Goal: Transaction & Acquisition: Purchase product/service

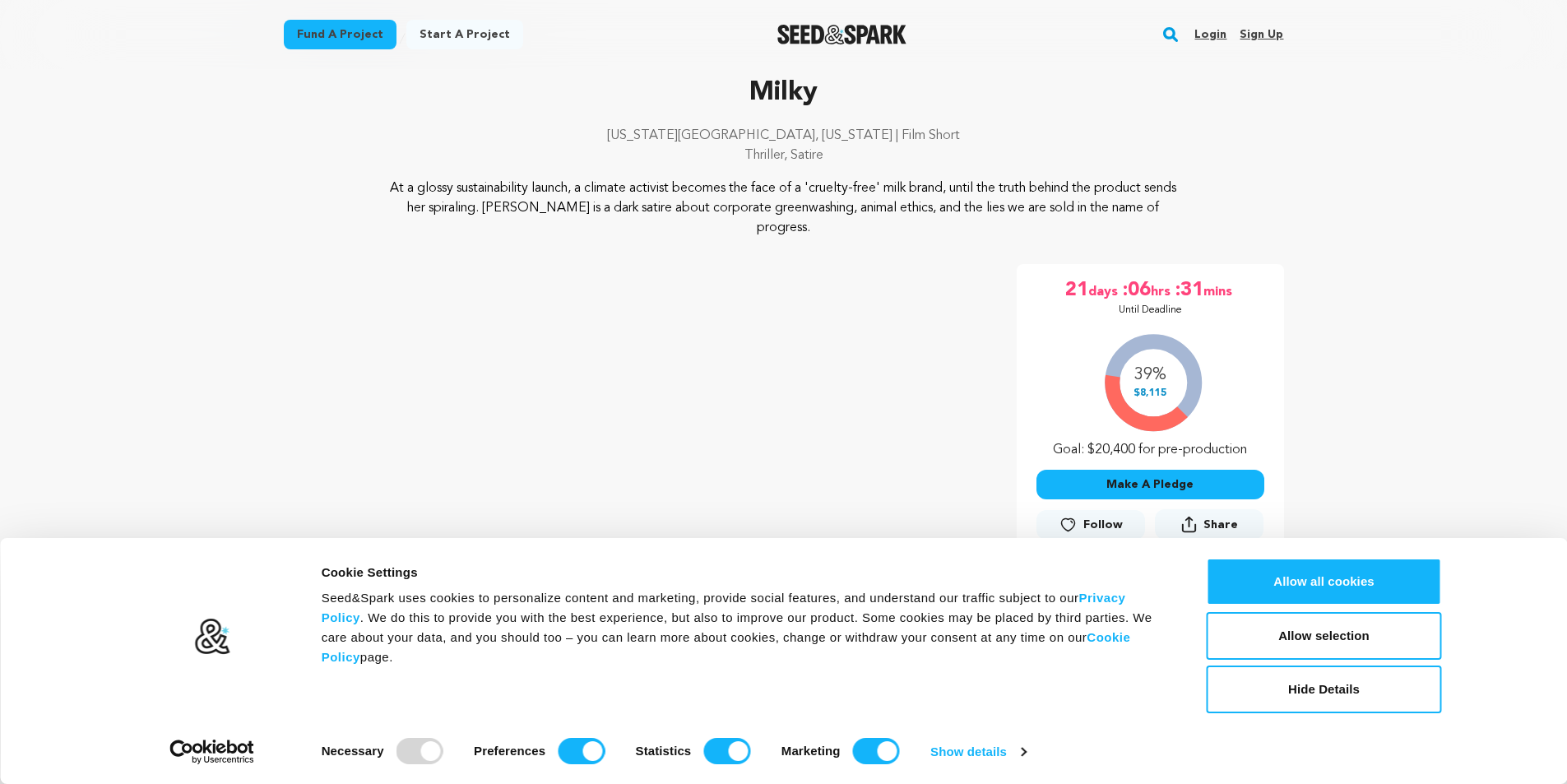
scroll to position [246, 0]
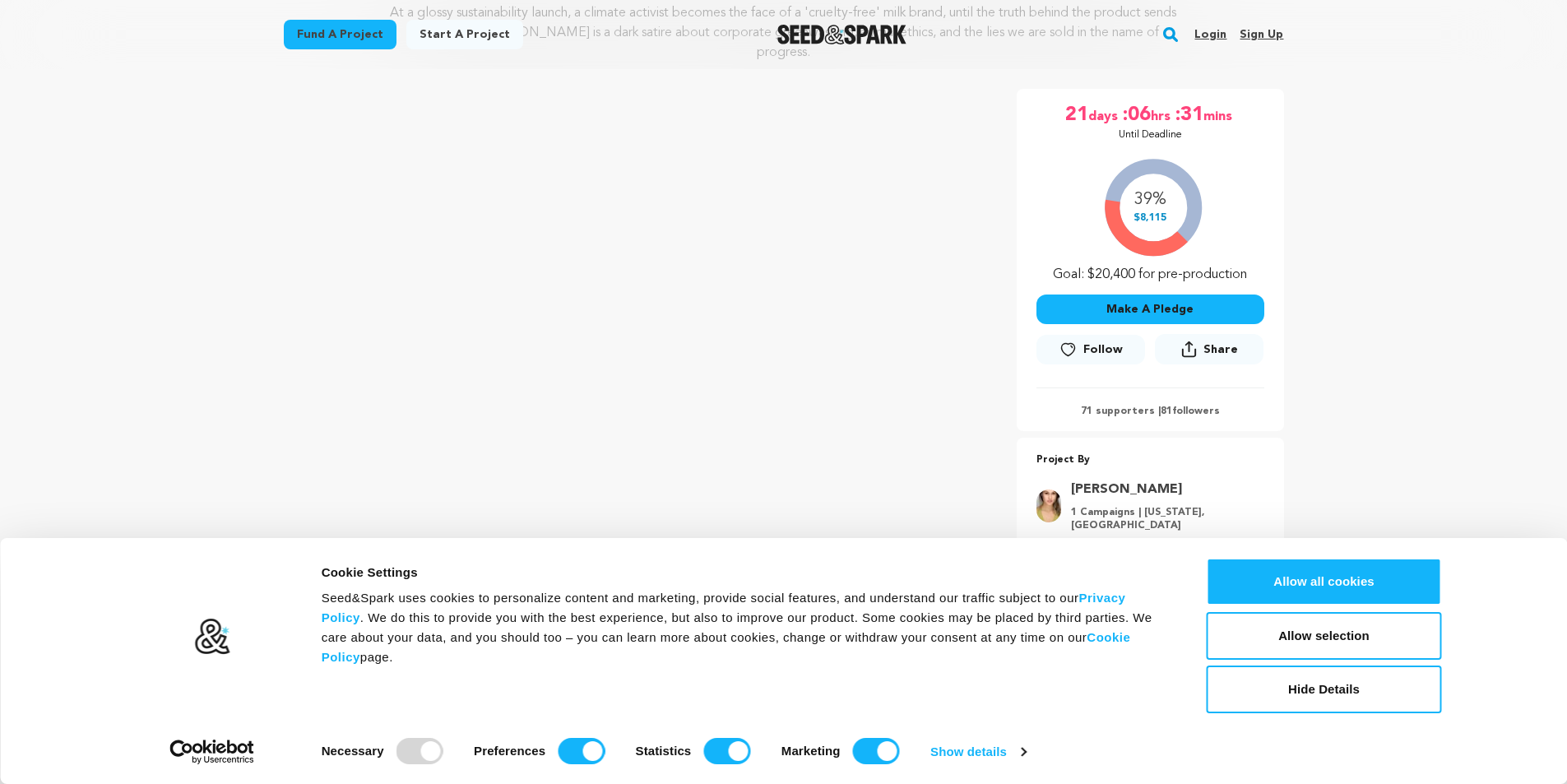
click at [1145, 294] on button "Make A Pledge" at bounding box center [1150, 309] width 228 height 30
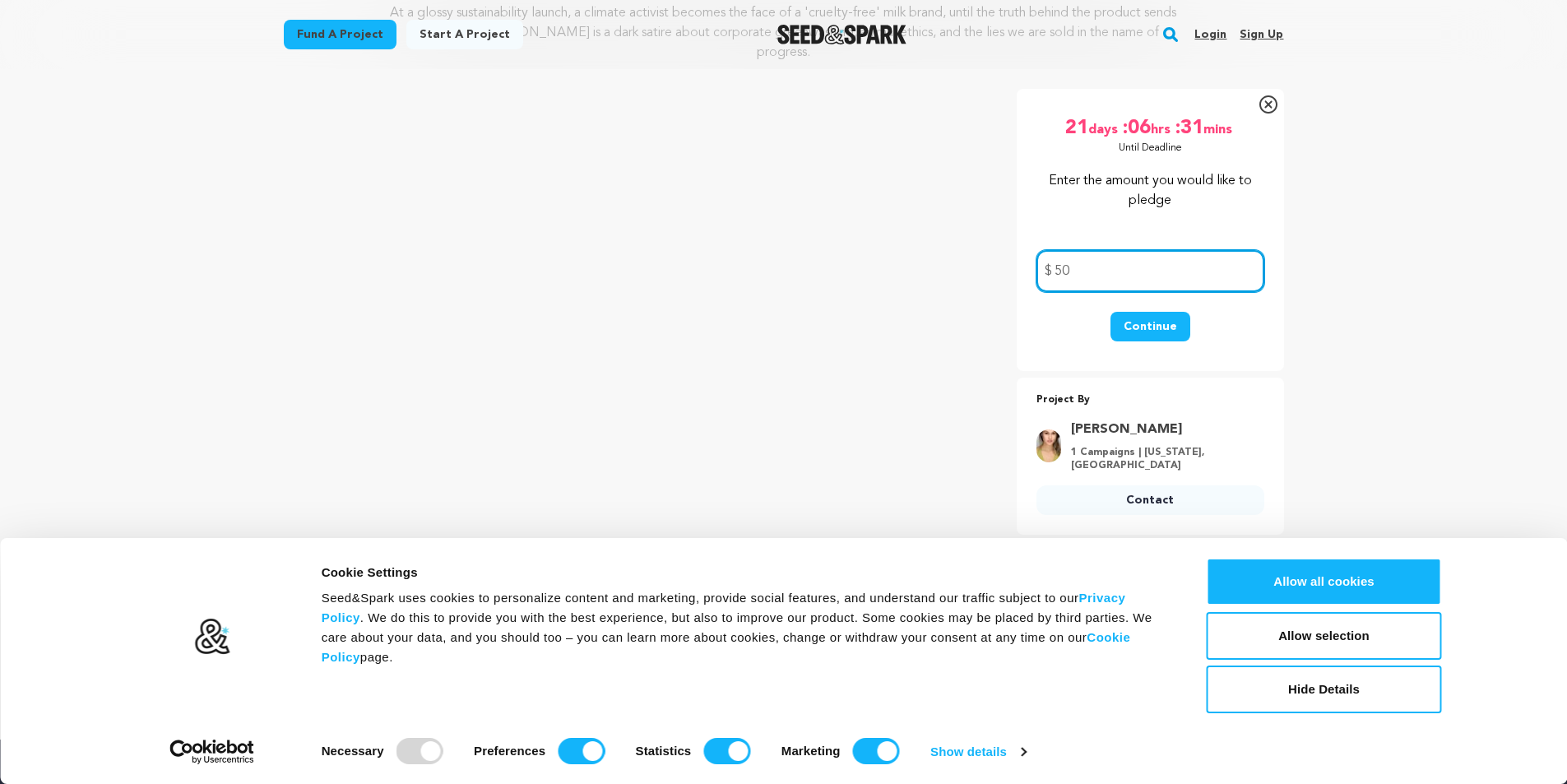
type input "5"
type input "100.00"
click at [1148, 311] on button "Continue" at bounding box center [1150, 326] width 80 height 30
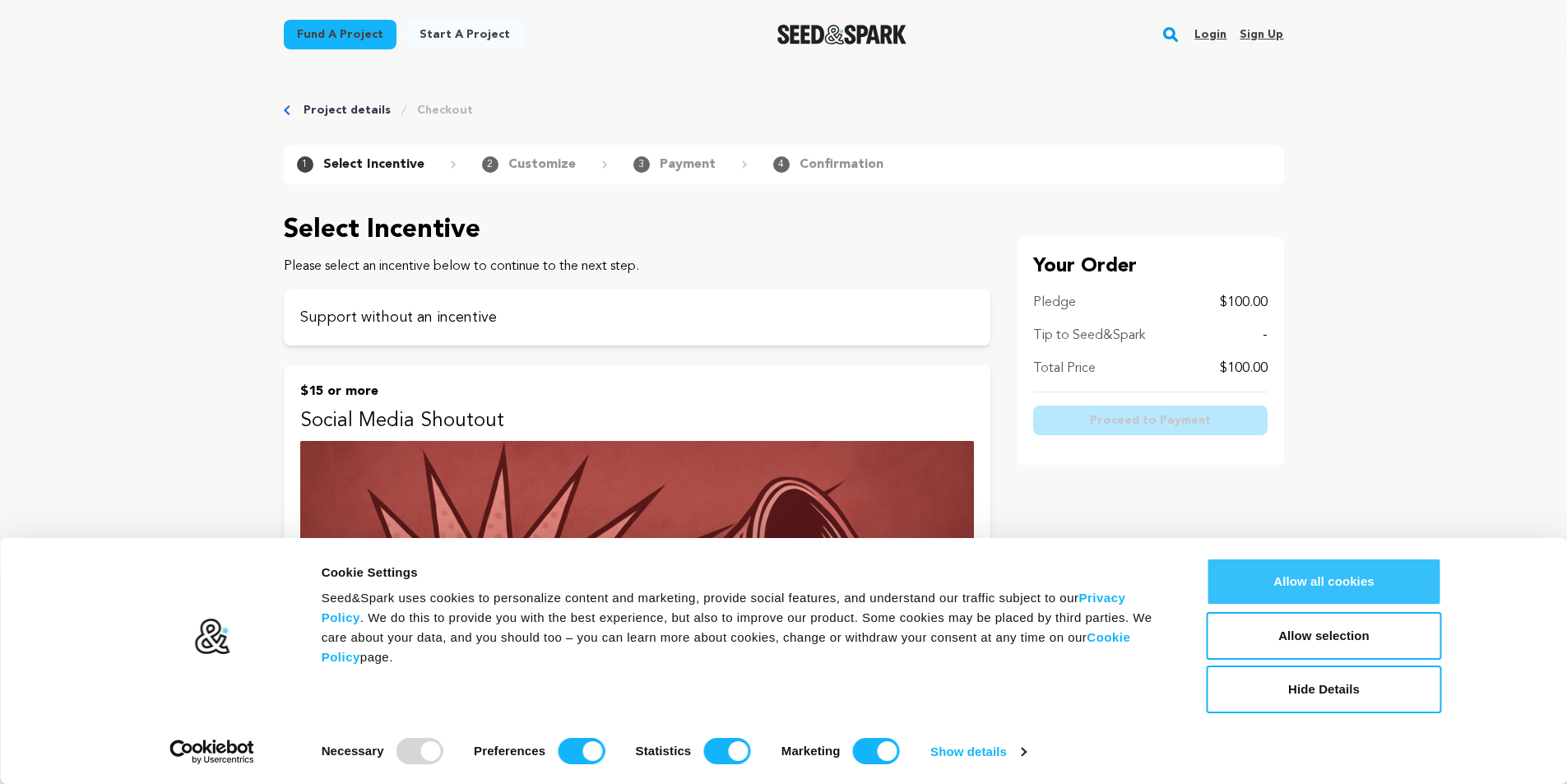
click at [1285, 579] on button "Allow all cookies" at bounding box center [1324, 581] width 235 height 48
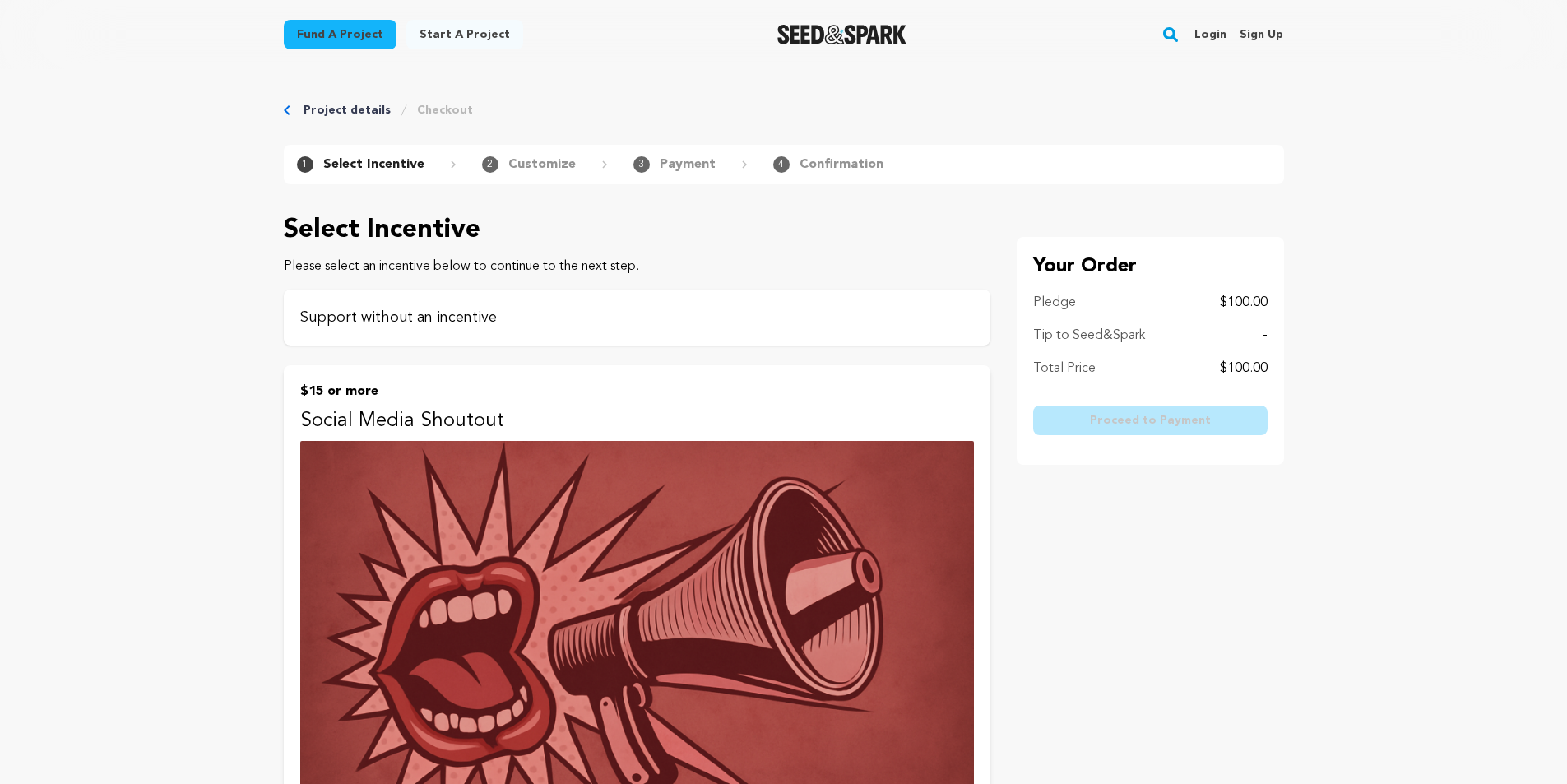
click at [469, 318] on p "Support without an incentive" at bounding box center [637, 317] width 674 height 23
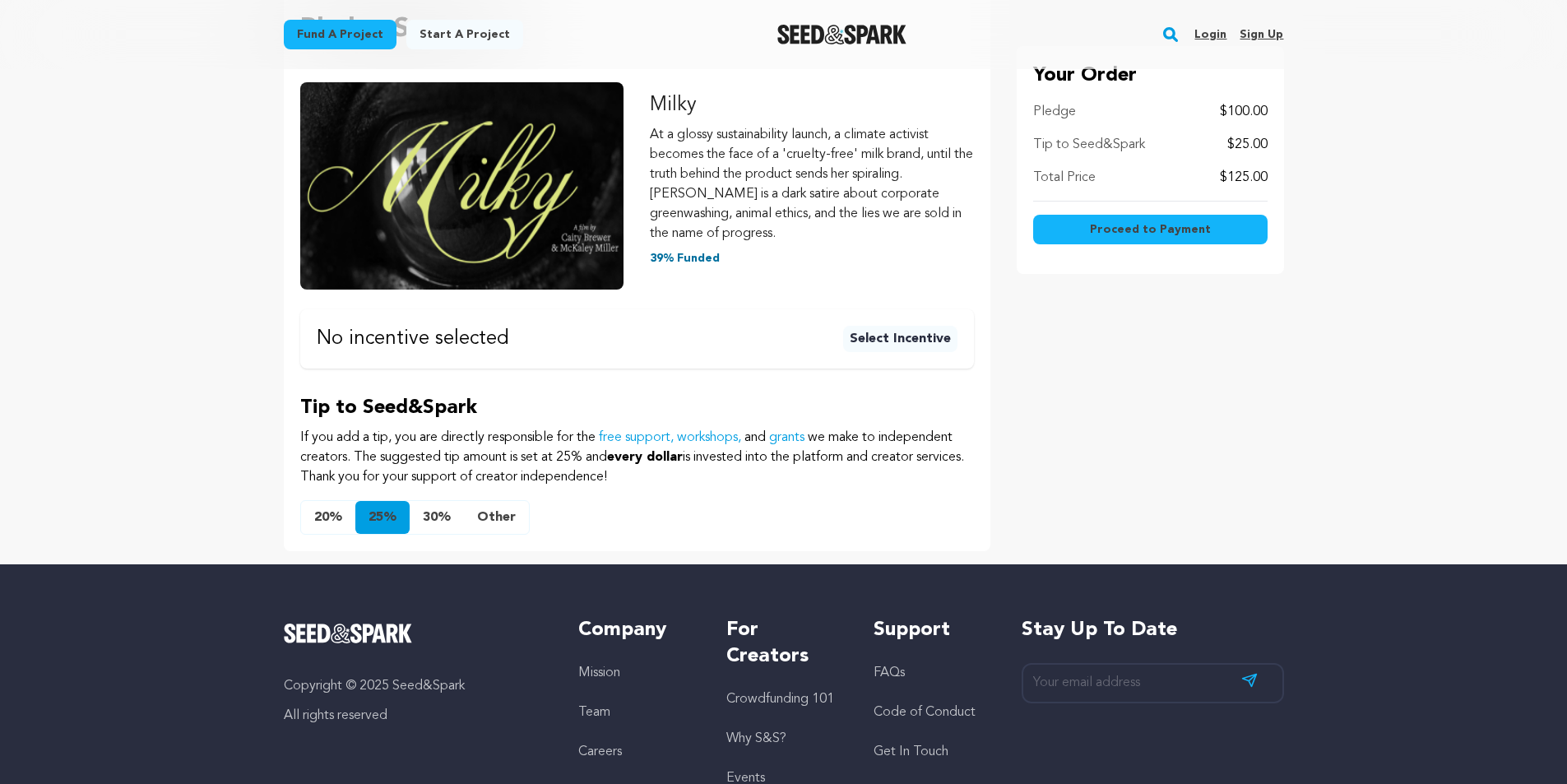
scroll to position [246, 0]
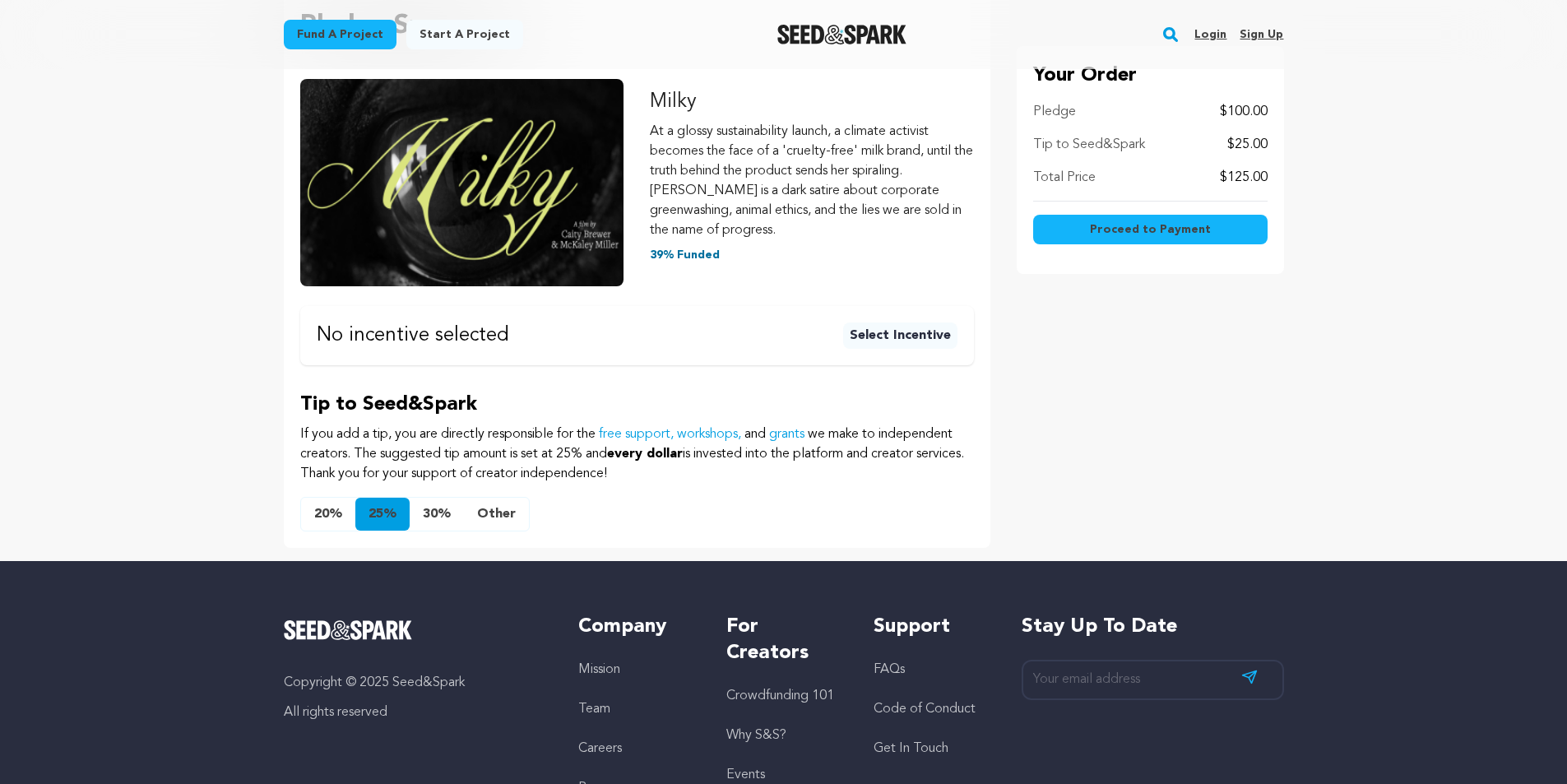
click at [494, 514] on button "Other" at bounding box center [496, 514] width 65 height 33
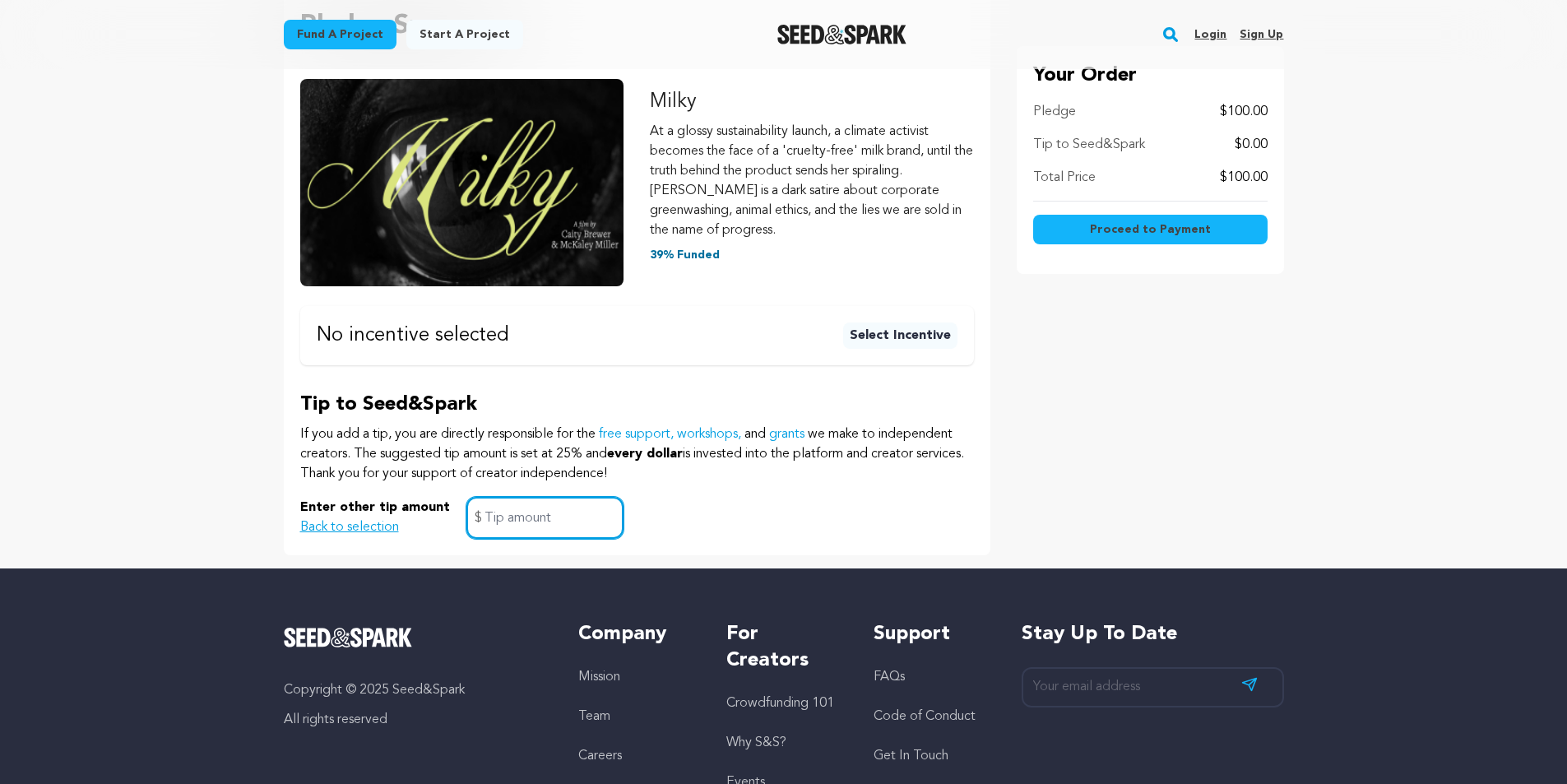
click at [512, 521] on input "text" at bounding box center [545, 517] width 157 height 42
type input "0"
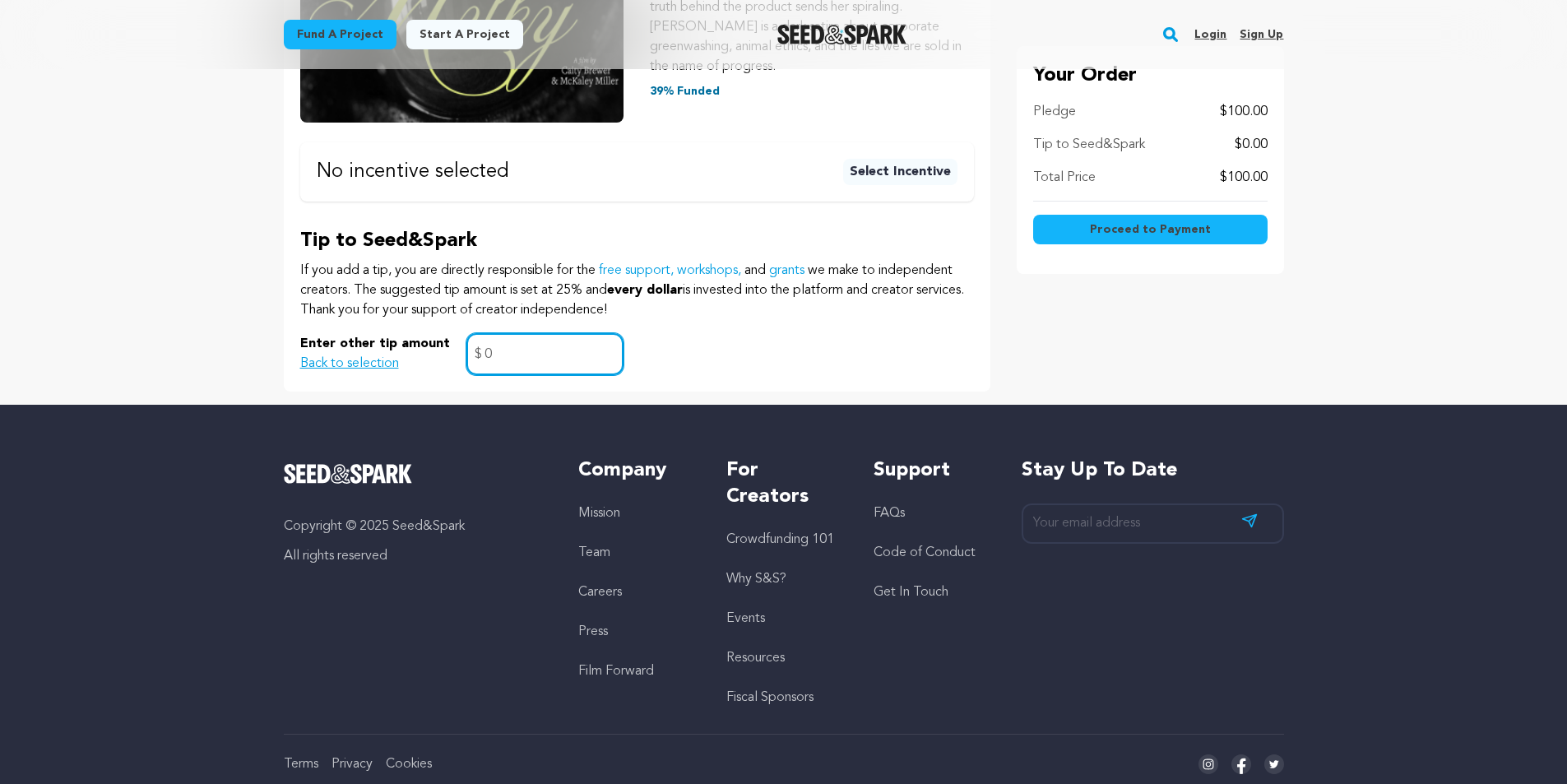
scroll to position [453, 0]
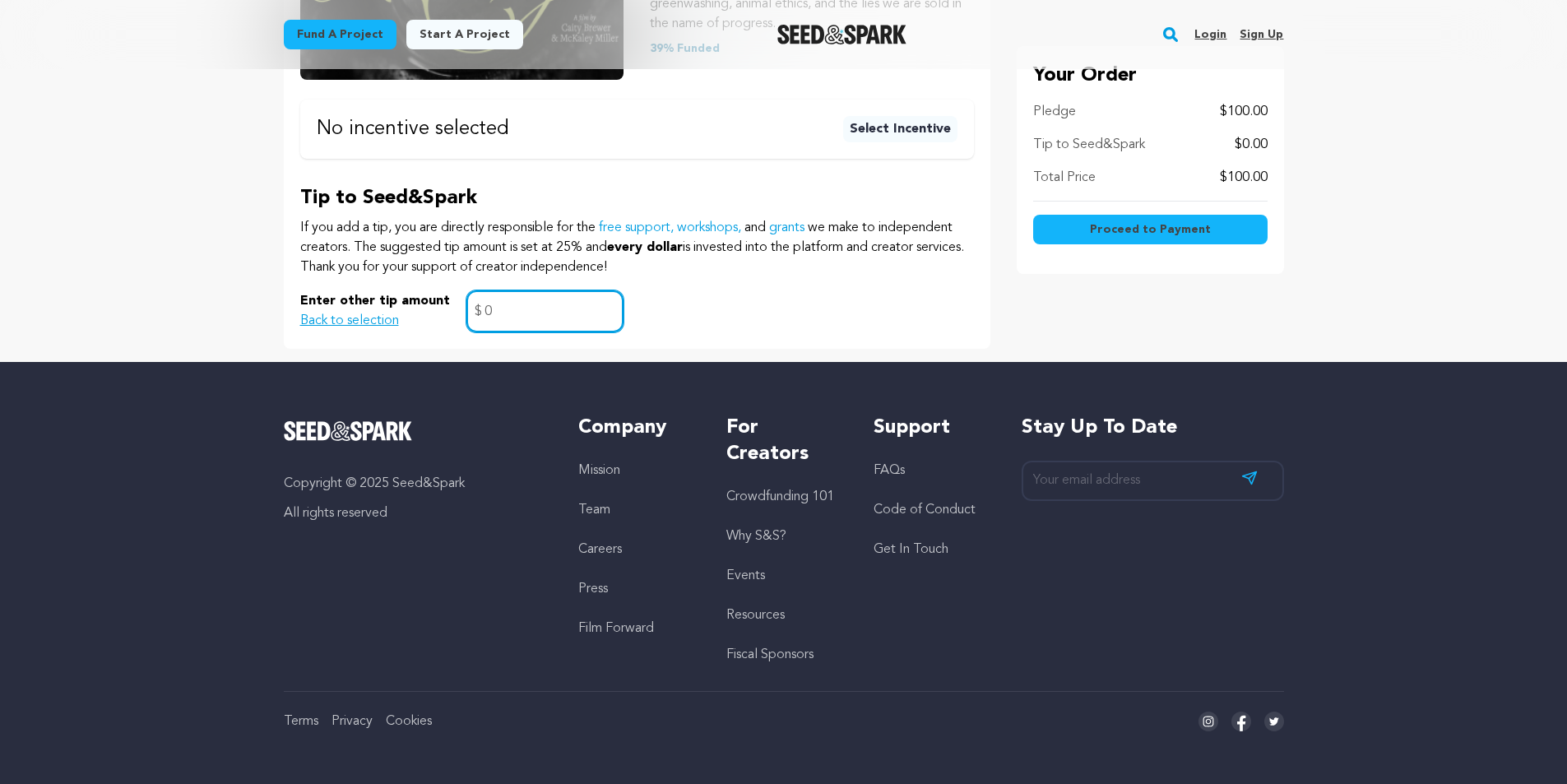
click button "$15 or more Social Media Shoutout Social media shoutout on the official Milky i…" at bounding box center [0, 0] width 0 height 0
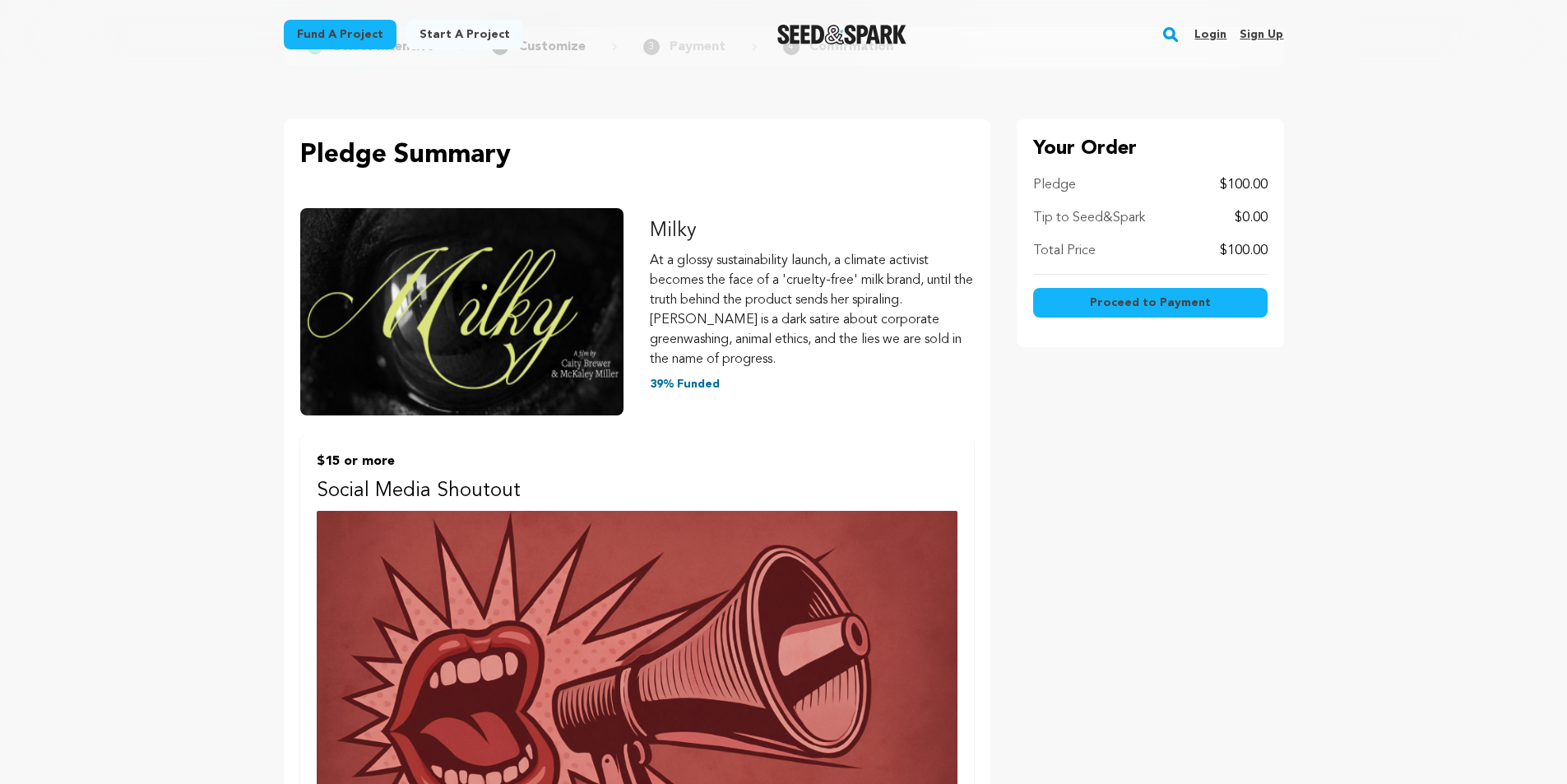
scroll to position [0, 0]
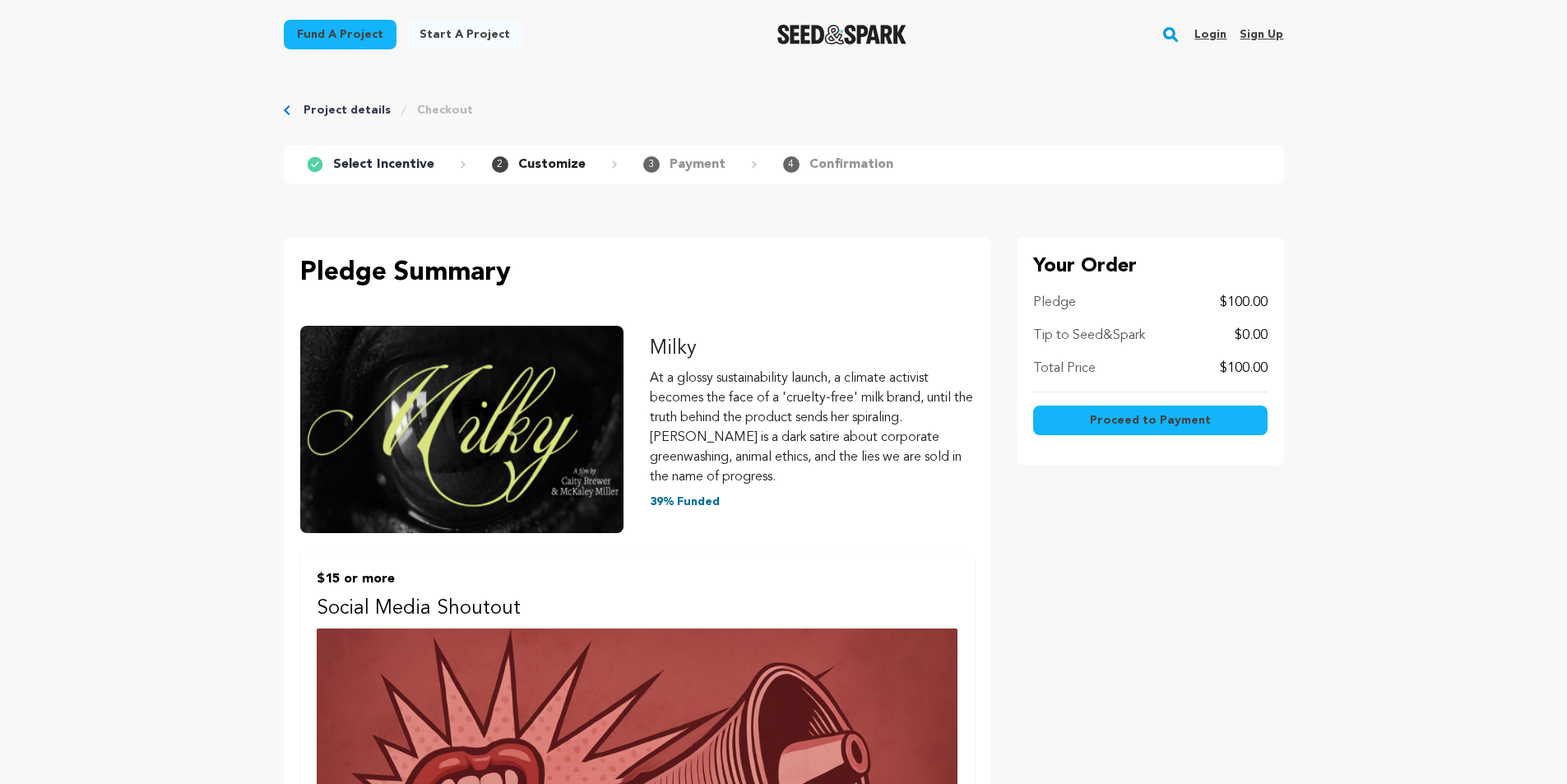
click at [1121, 421] on span "Proceed to Payment" at bounding box center [1150, 420] width 121 height 16
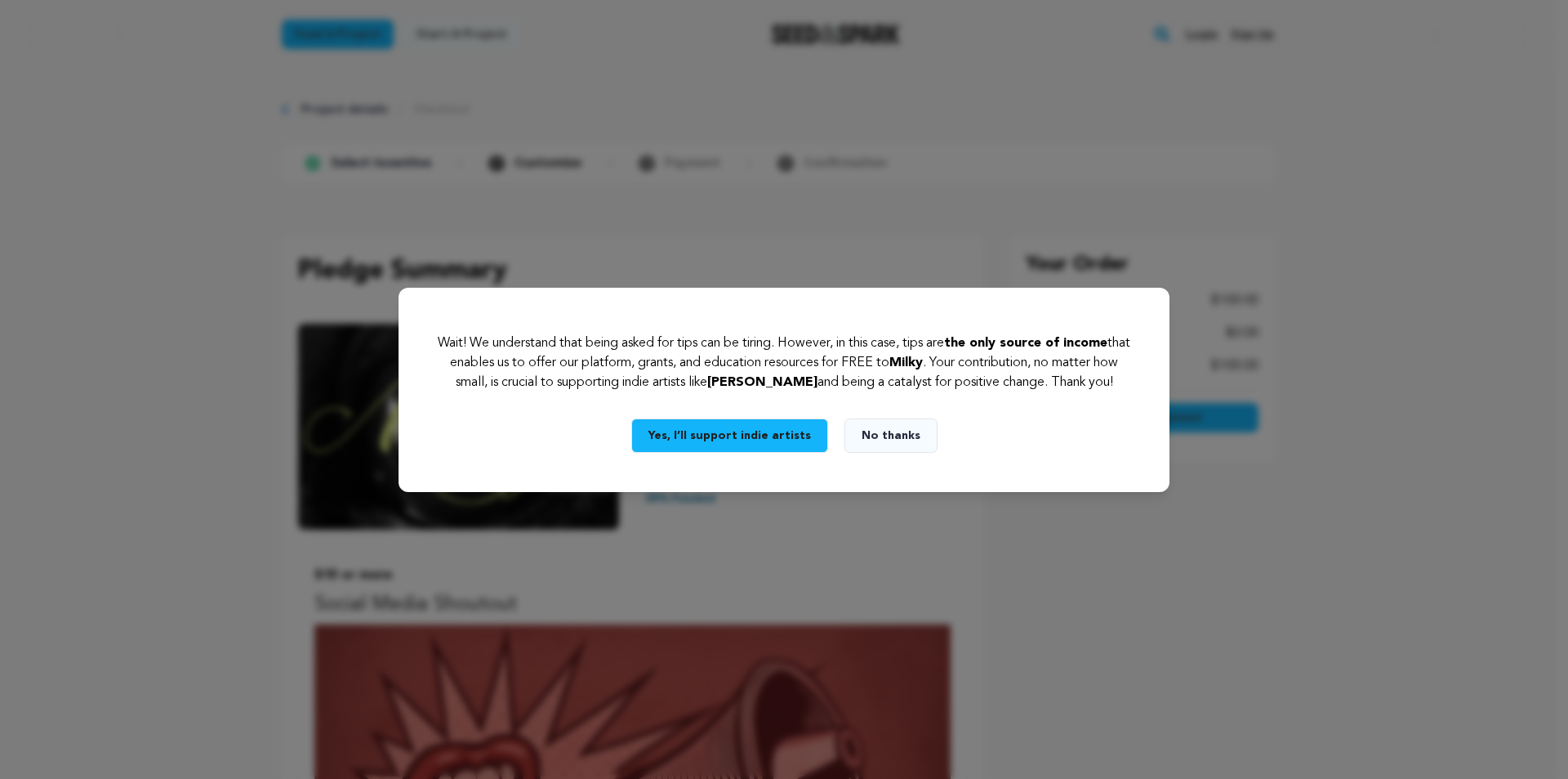
click at [746, 435] on button "Yes, I’ll support indie artists" at bounding box center [730, 436] width 197 height 35
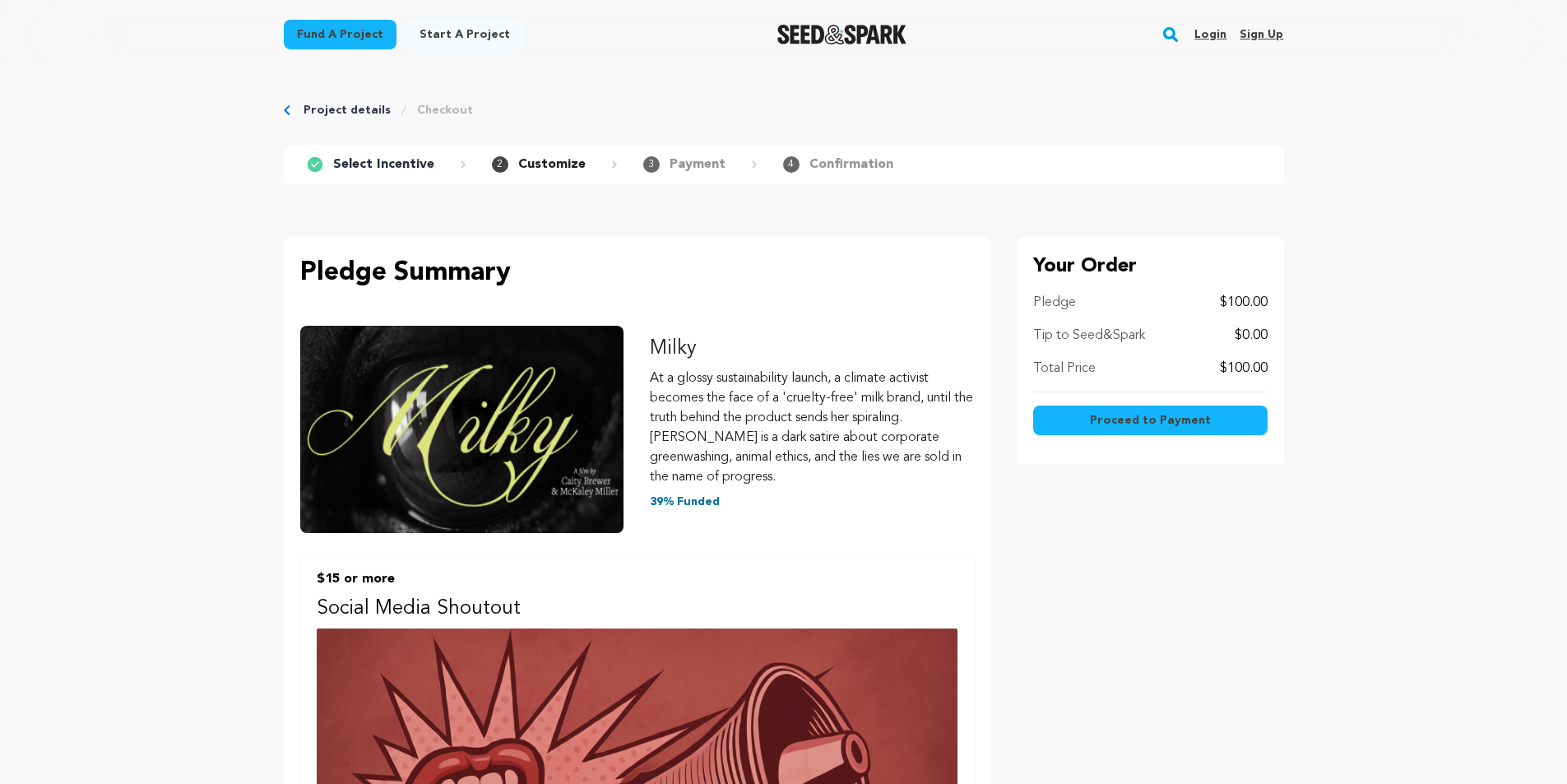
scroll to position [954, 0]
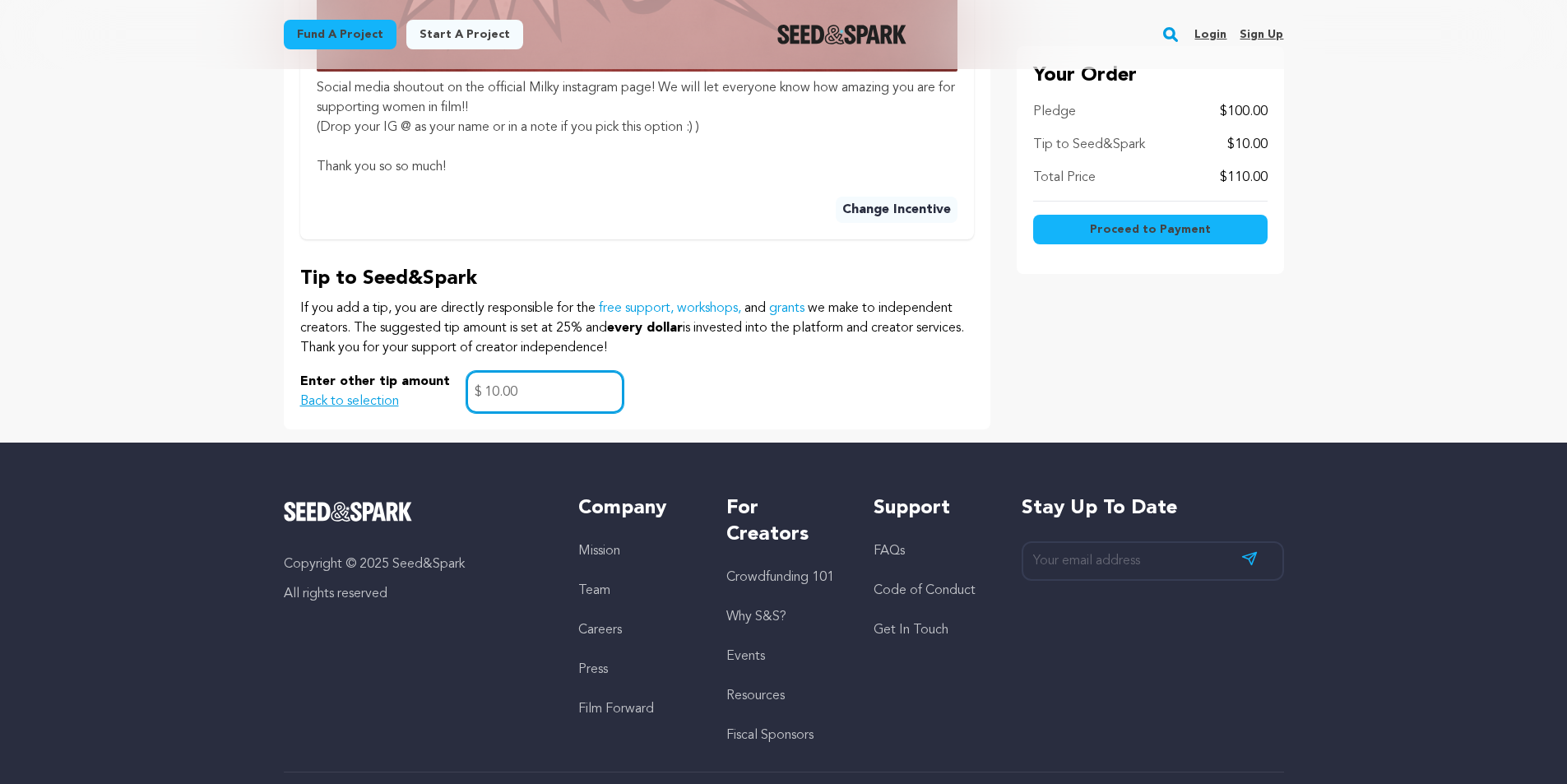
type input "10.00"
click button "$15 or more Social Media Shoutout Social media shoutout on the official Milky i…" at bounding box center [0, 0] width 0 height 0
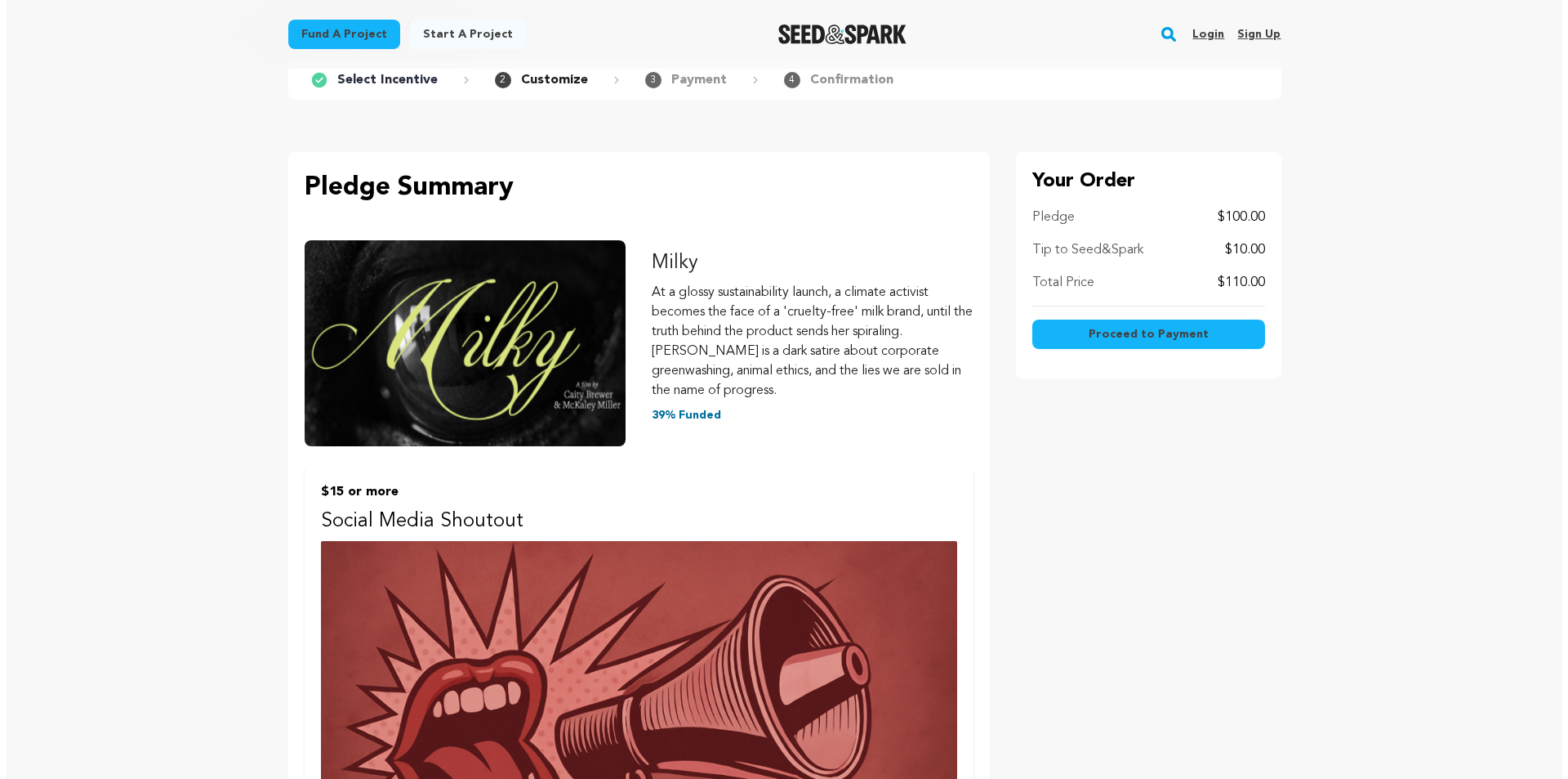
scroll to position [0, 0]
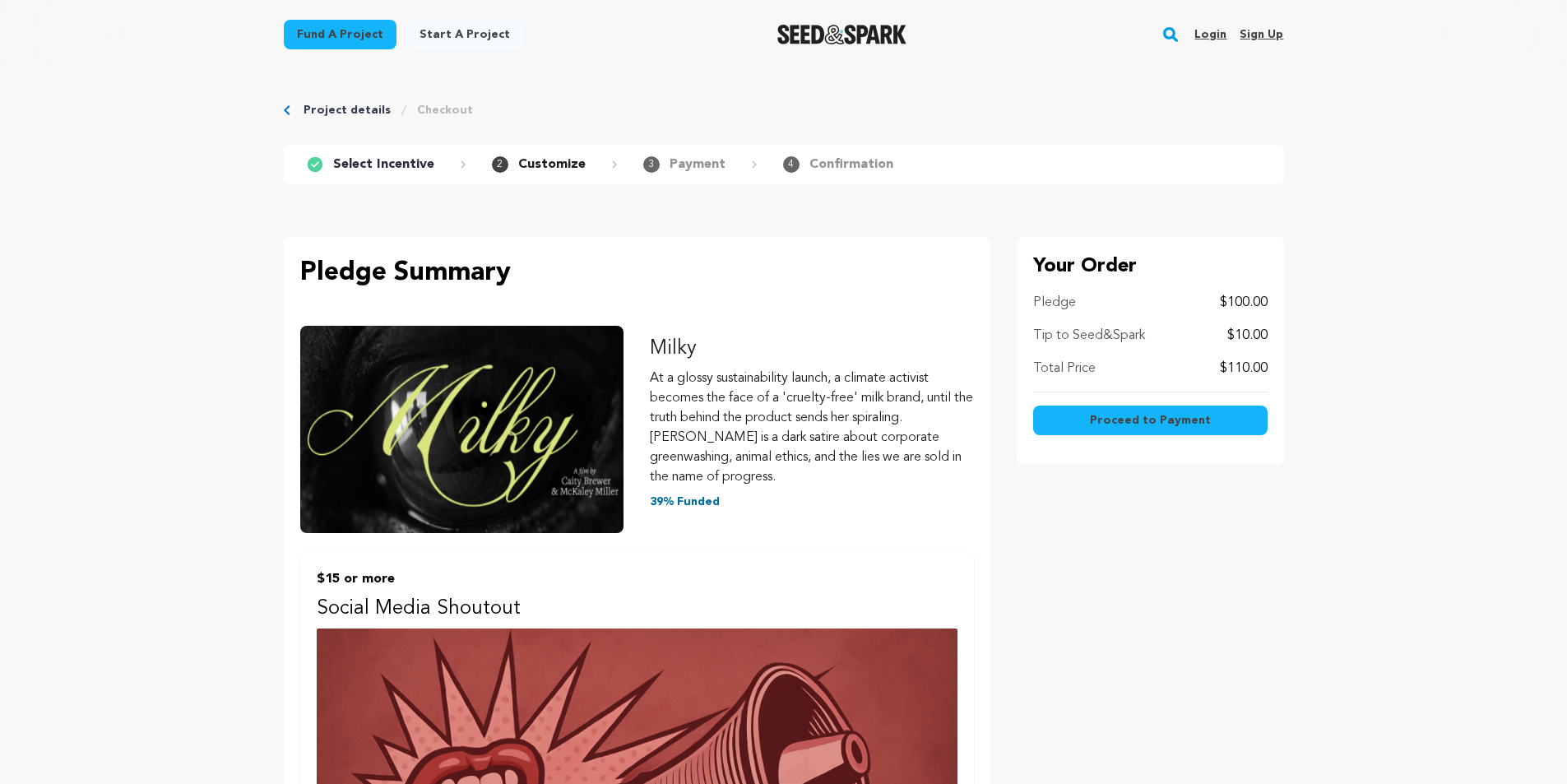
click at [1162, 422] on span "Proceed to Payment" at bounding box center [1150, 420] width 121 height 16
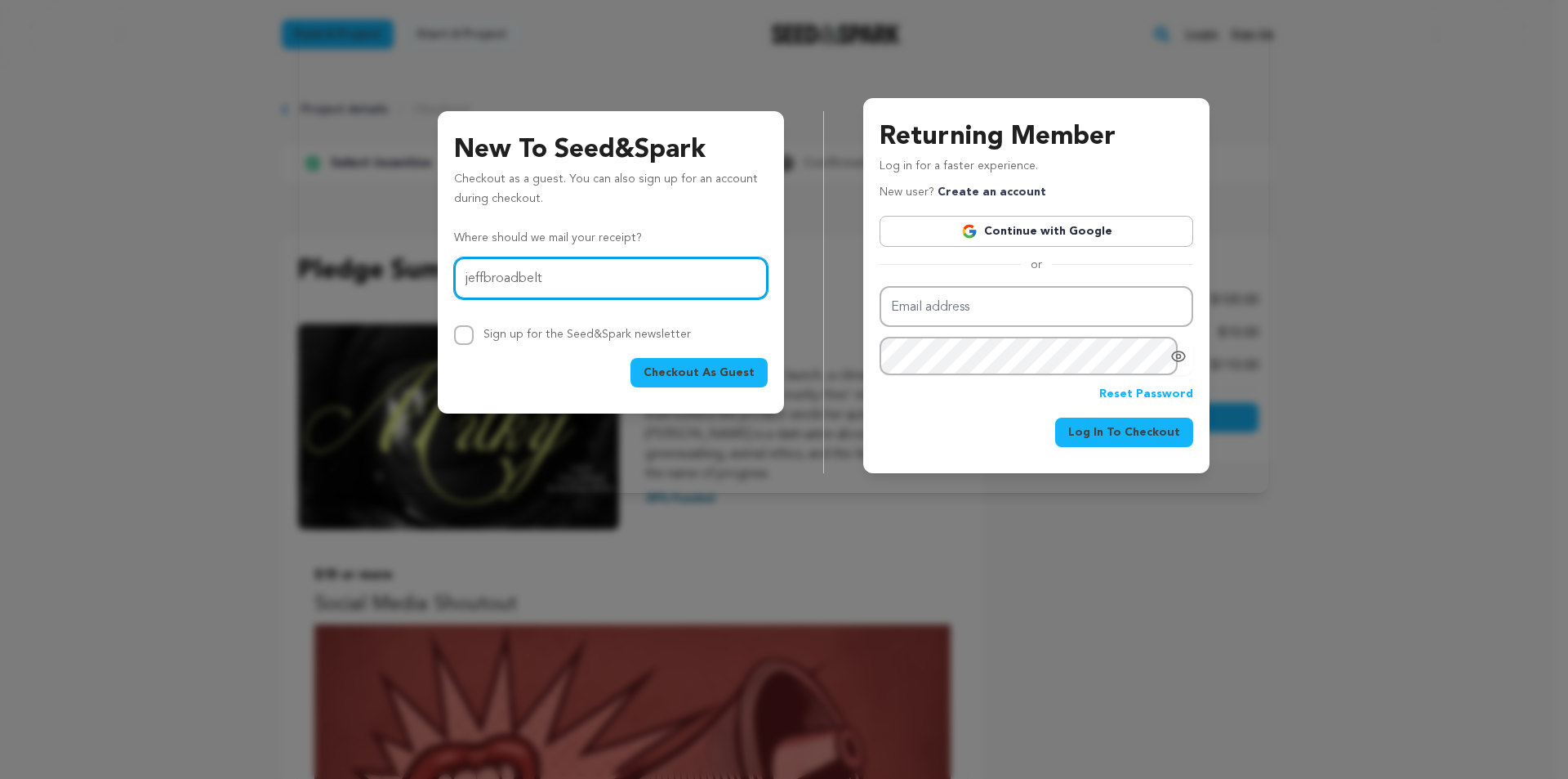
type input "jeffbroadbelt@gmail.com"
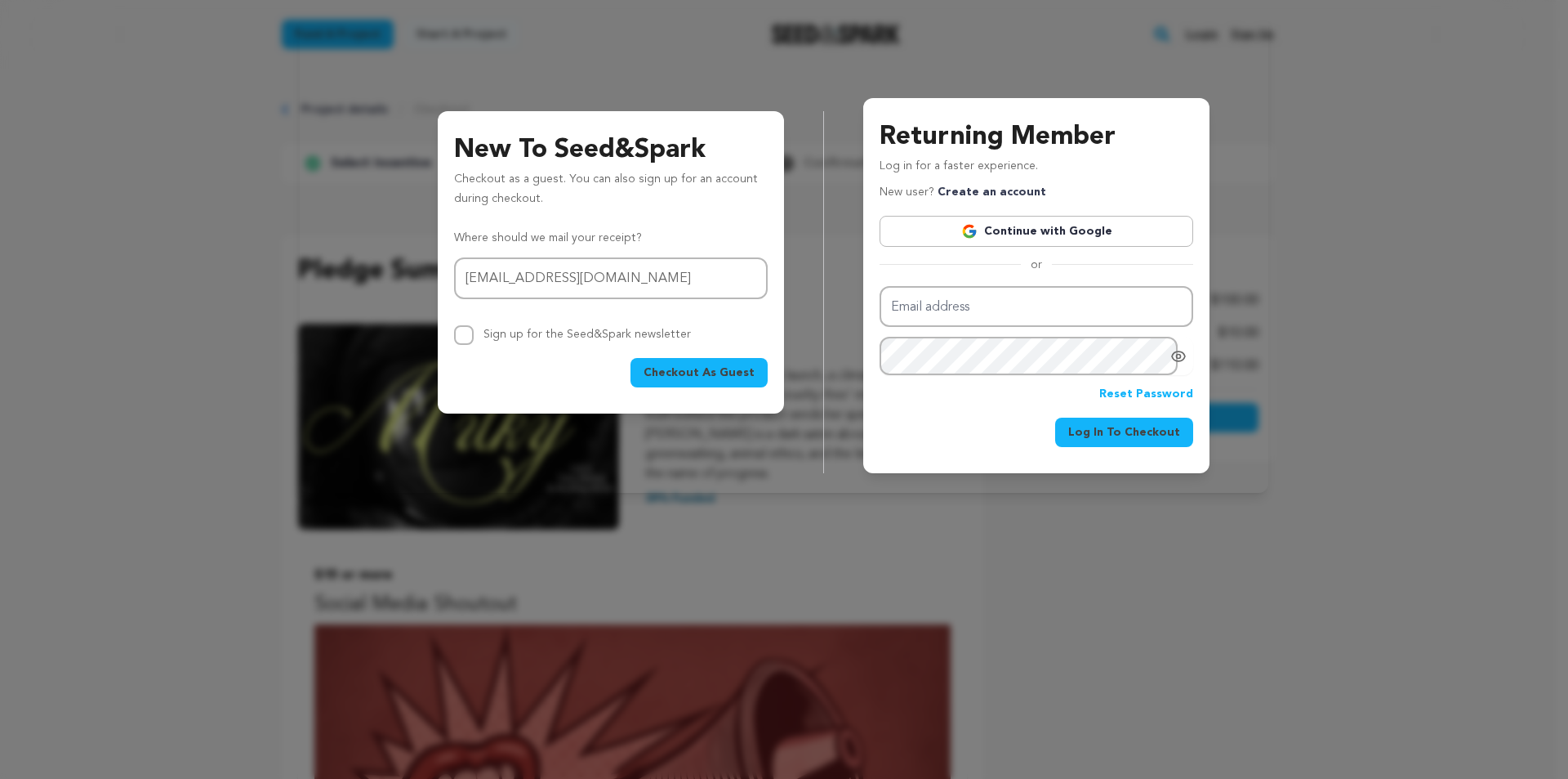
click at [699, 370] on span "Checkout As Guest" at bounding box center [699, 372] width 111 height 16
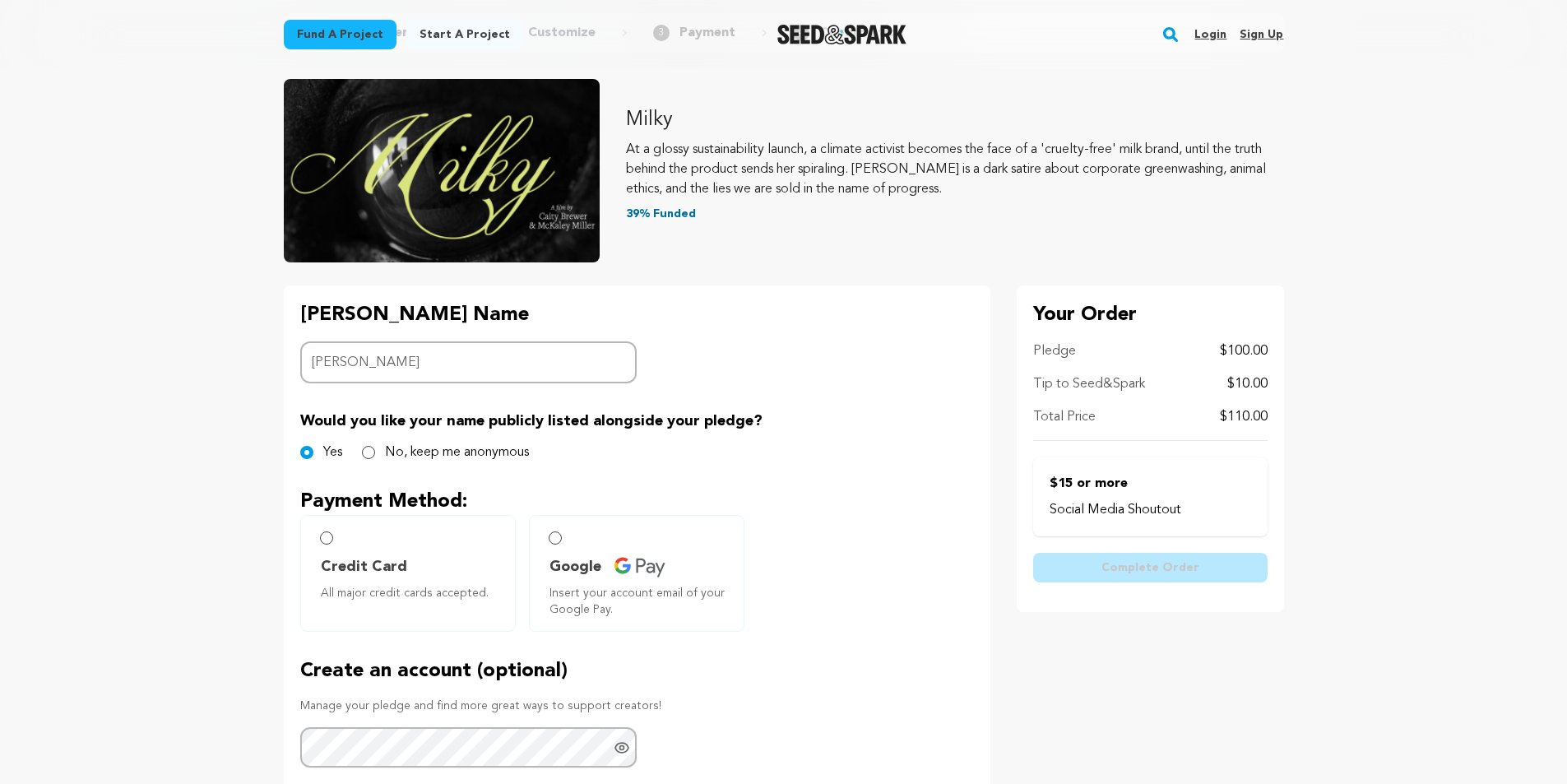
scroll to position [164, 0]
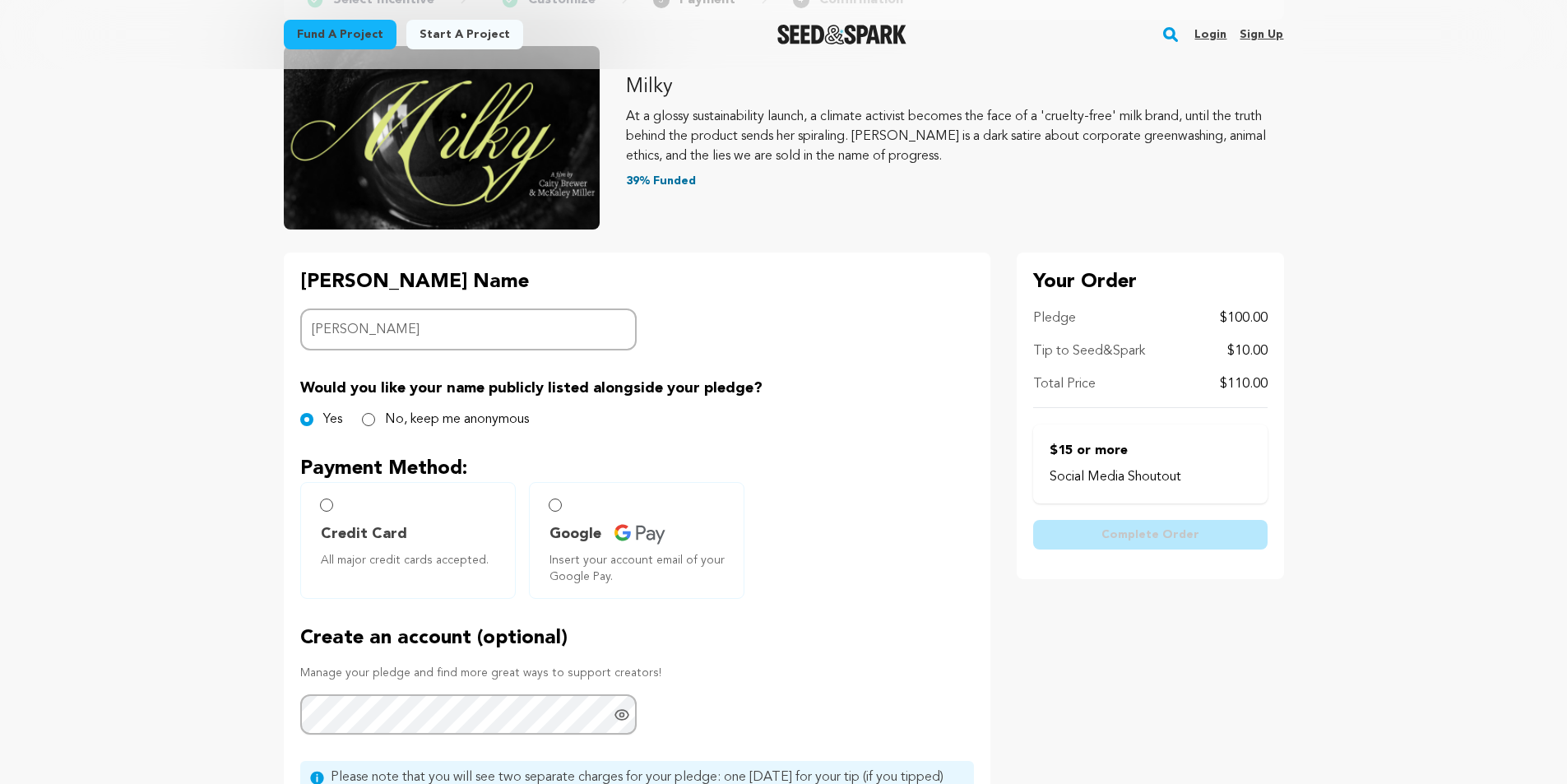
type input "[PERSON_NAME]"
click at [326, 504] on input "Credit Card All major credit cards accepted." at bounding box center [327, 506] width 14 height 14
radio input "false"
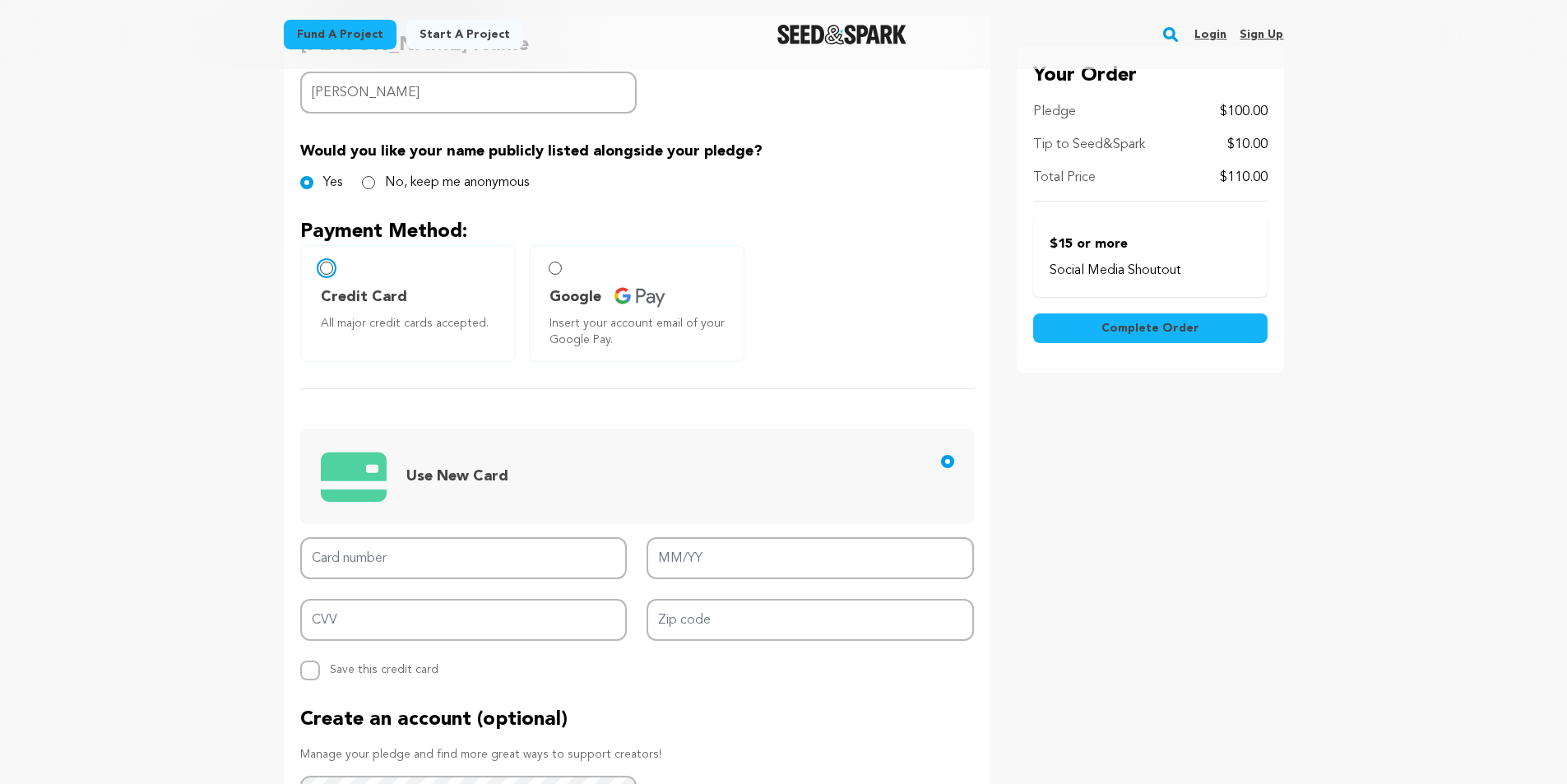
scroll to position [411, 0]
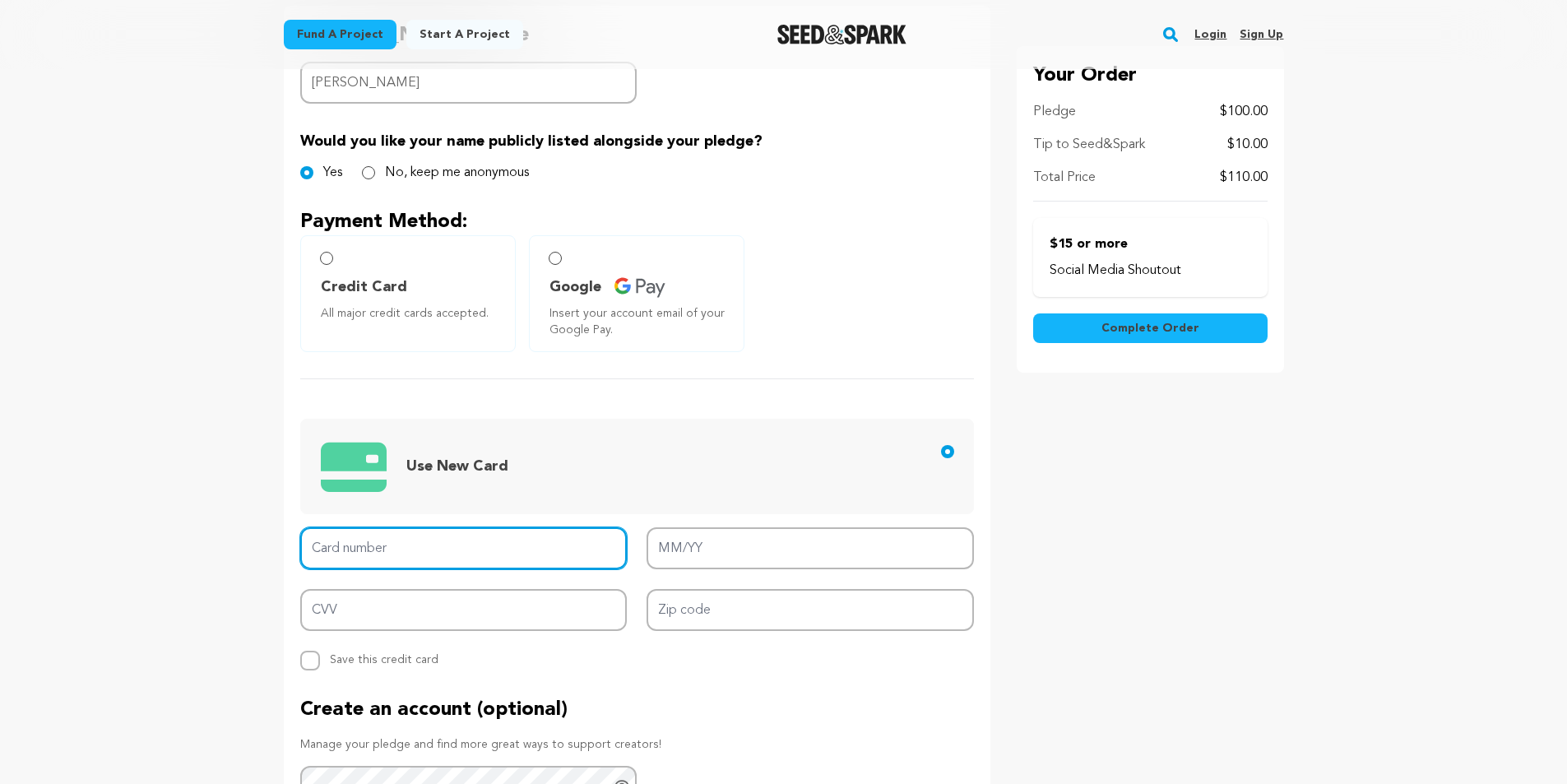
click at [472, 547] on input "Card number" at bounding box center [463, 547] width 327 height 42
type input "[CREDIT_CARD_NUMBER]"
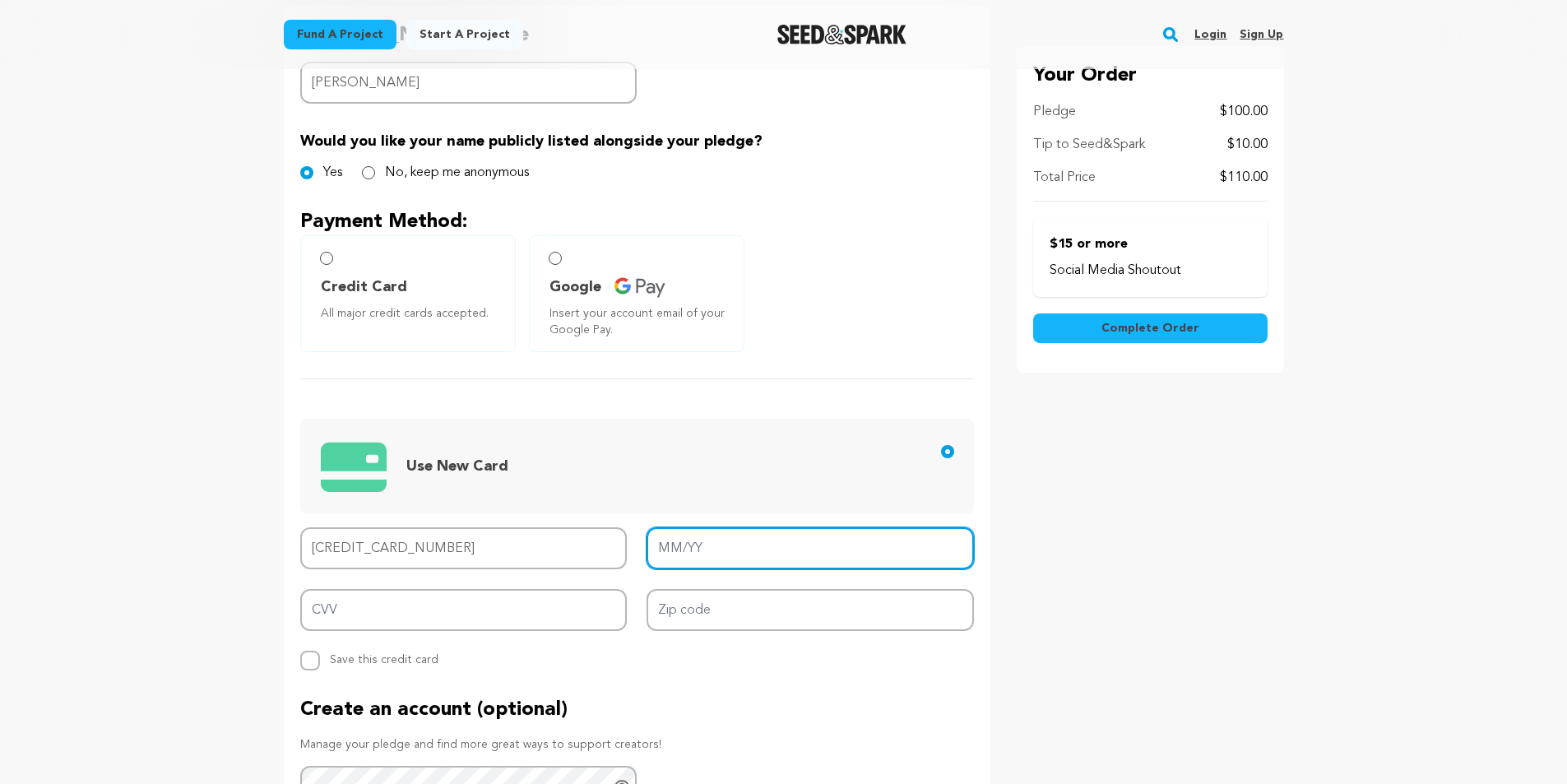
type input "07/28"
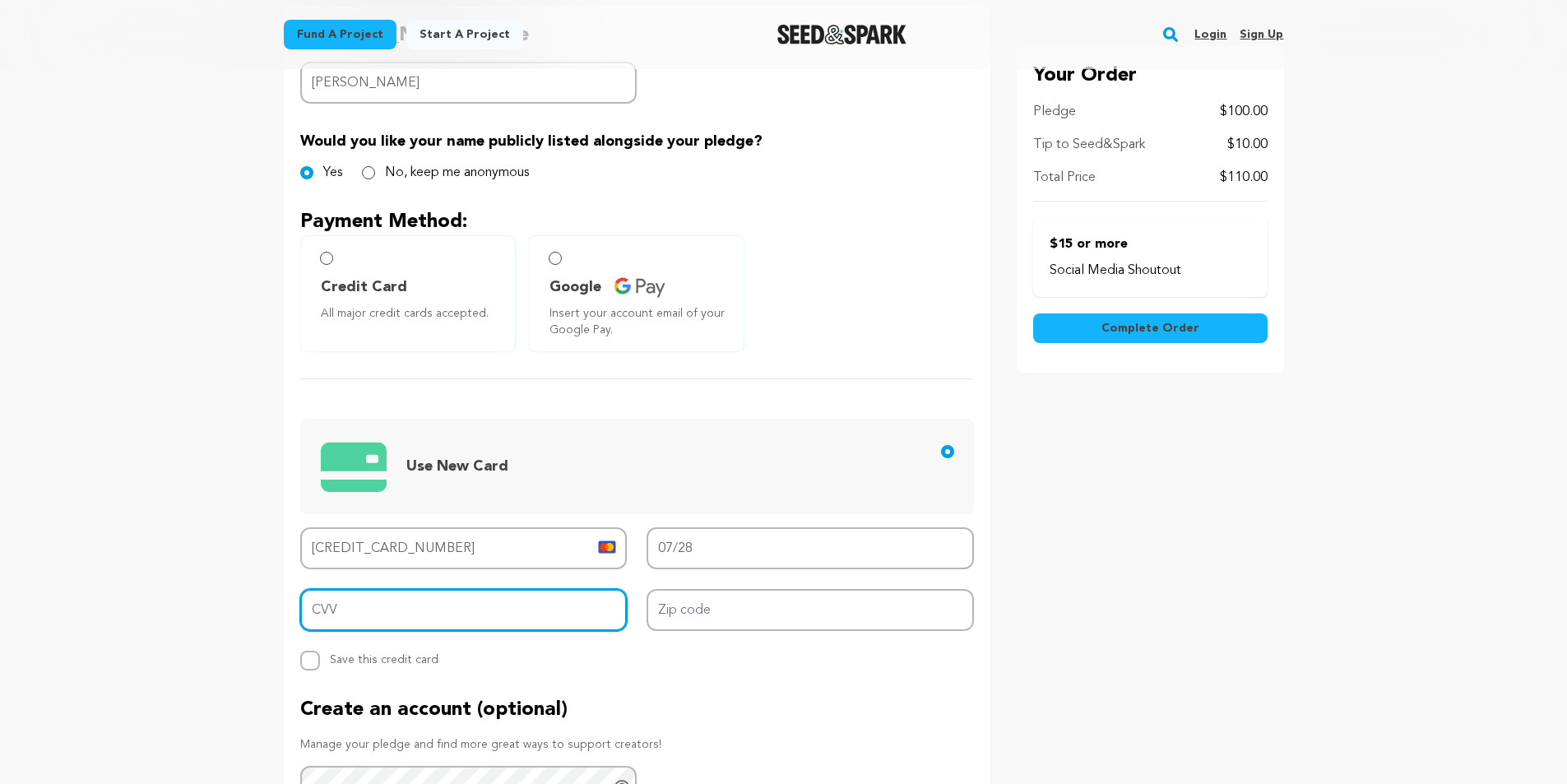
click at [324, 611] on input "CVV" at bounding box center [463, 609] width 327 height 42
type input "182"
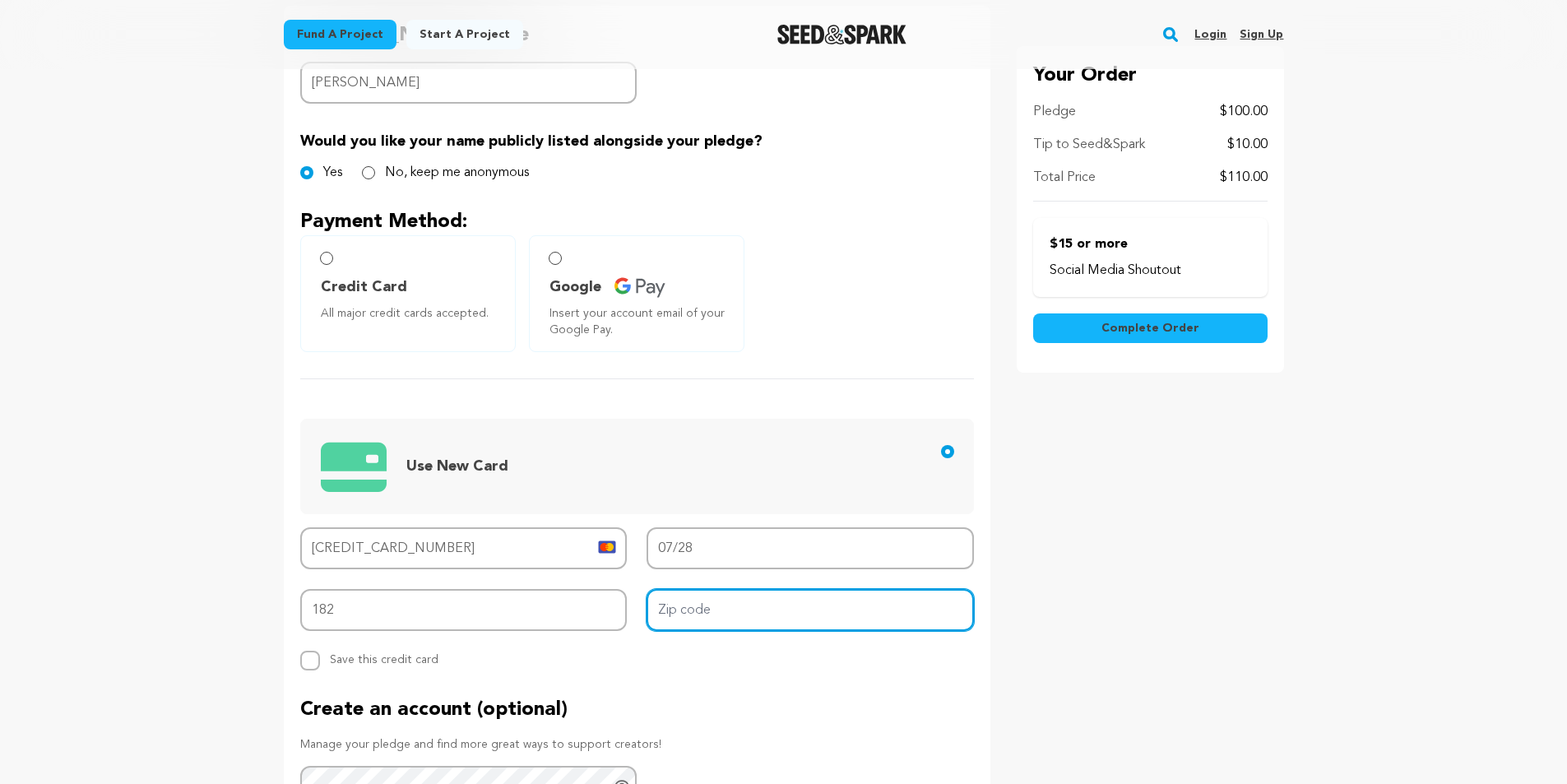
click at [750, 596] on input "Zip code" at bounding box center [810, 609] width 327 height 42
type input "19355"
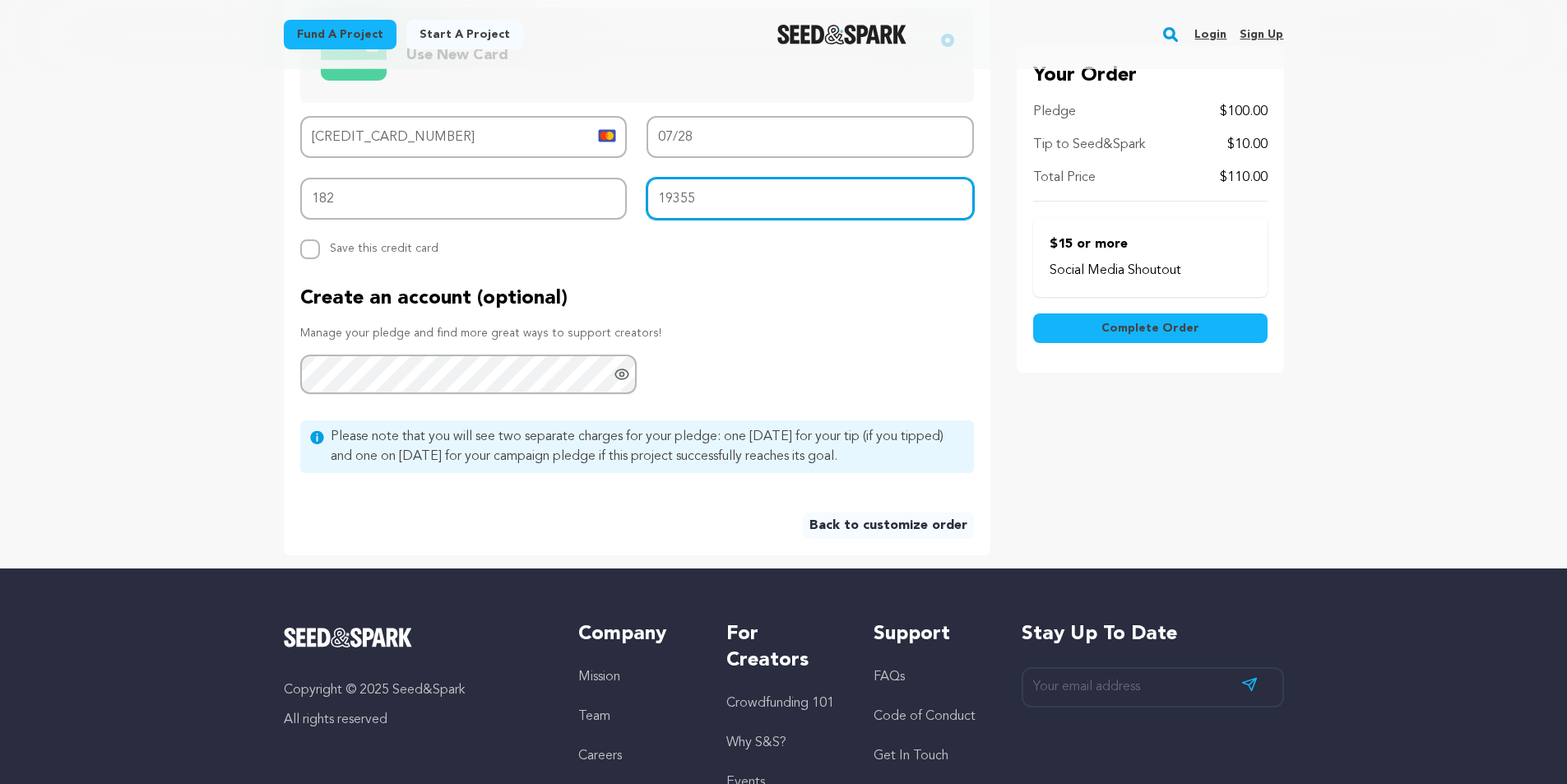
scroll to position [740, 0]
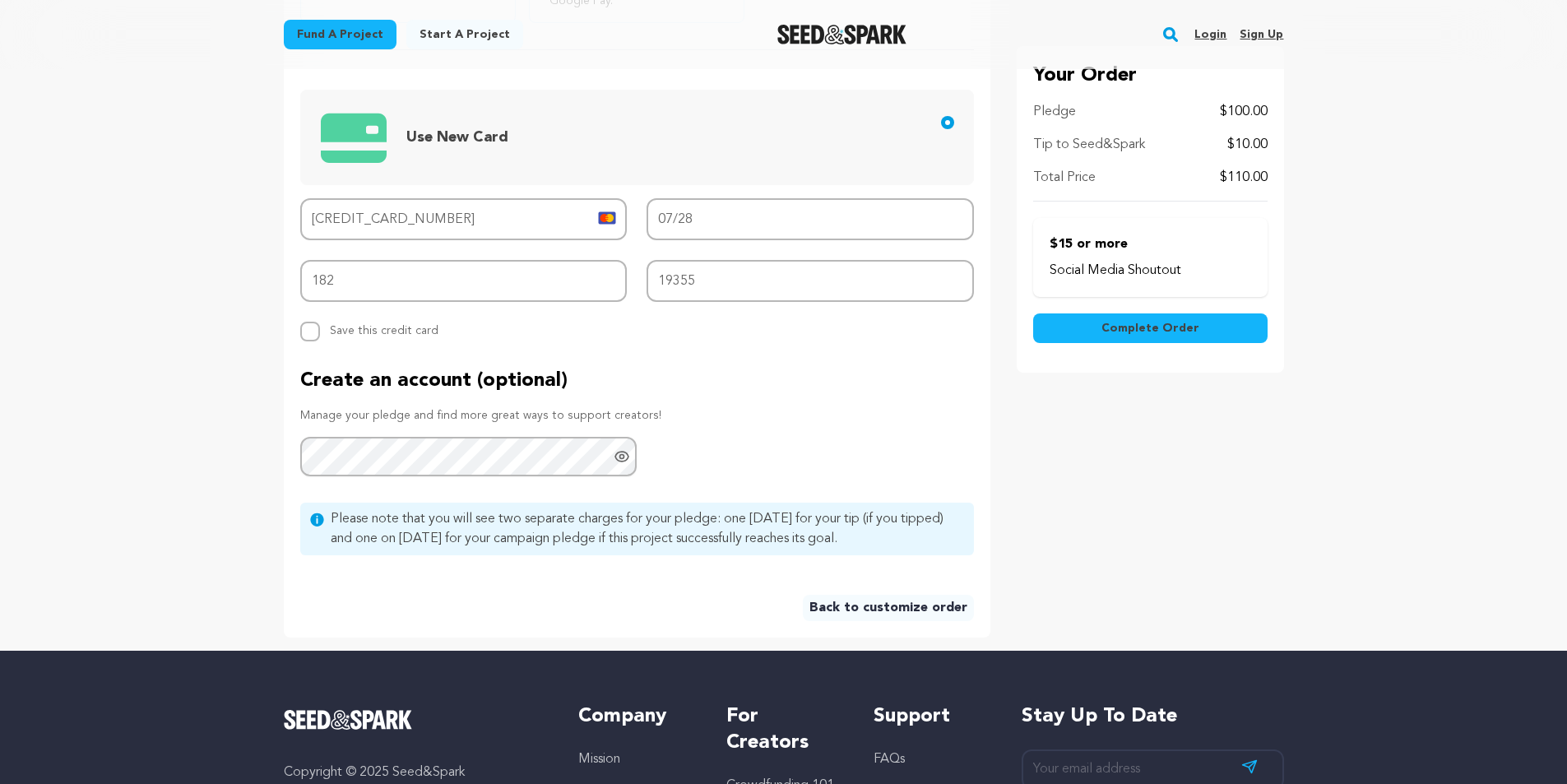
click at [1131, 325] on span "Complete Order" at bounding box center [1150, 328] width 98 height 16
